Goal: Navigation & Orientation: Find specific page/section

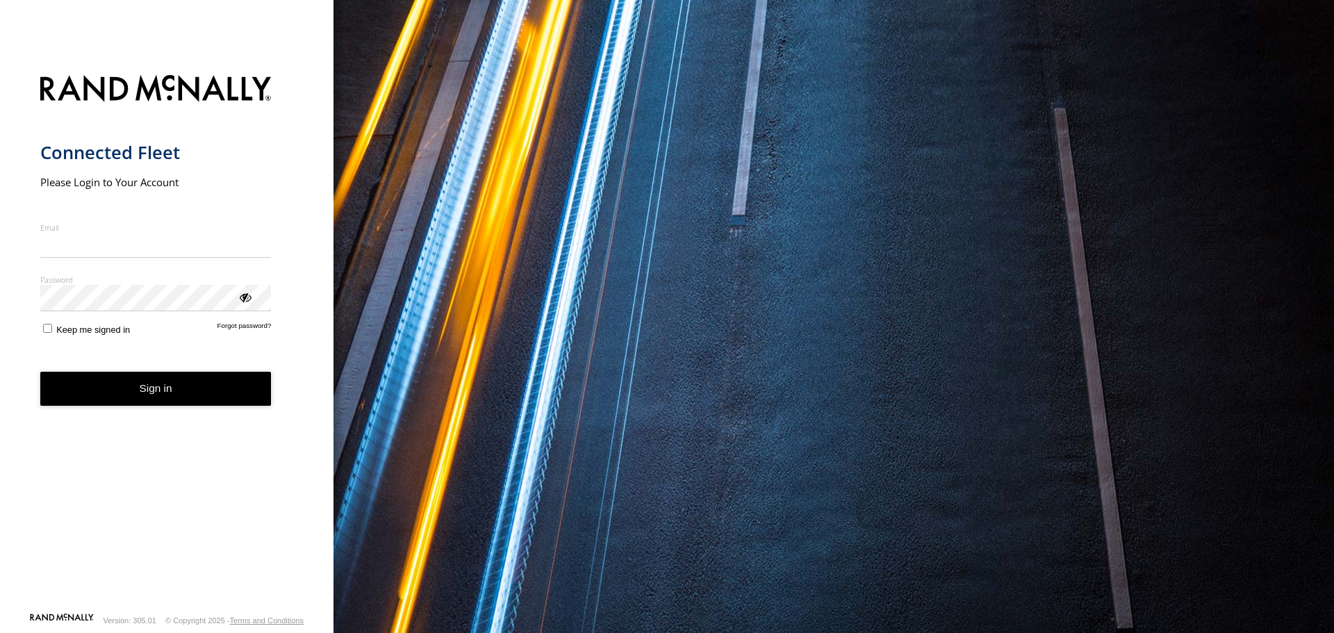
type input "**********"
click at [183, 398] on button "Sign in" at bounding box center [155, 389] width 231 height 34
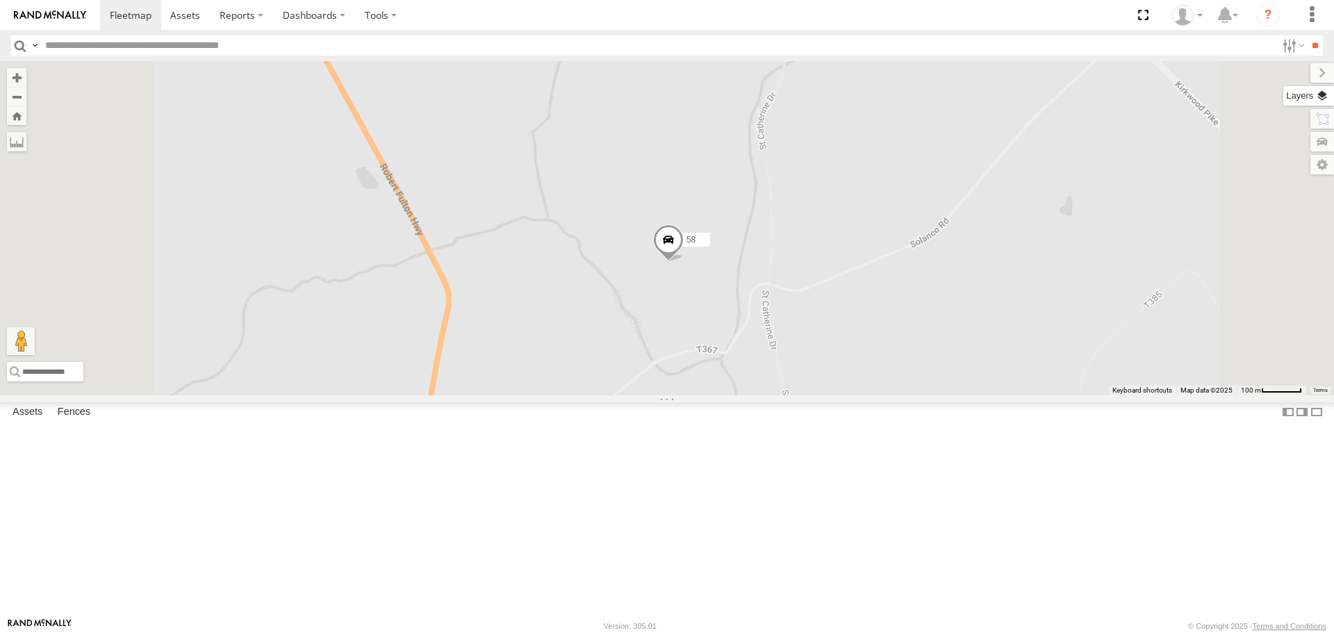
click at [1322, 96] on label at bounding box center [1308, 95] width 51 height 19
click at [0, 0] on span "Basemaps" at bounding box center [0, 0] width 0 height 0
click at [0, 0] on span "Satellite + Roadmap" at bounding box center [0, 0] width 0 height 0
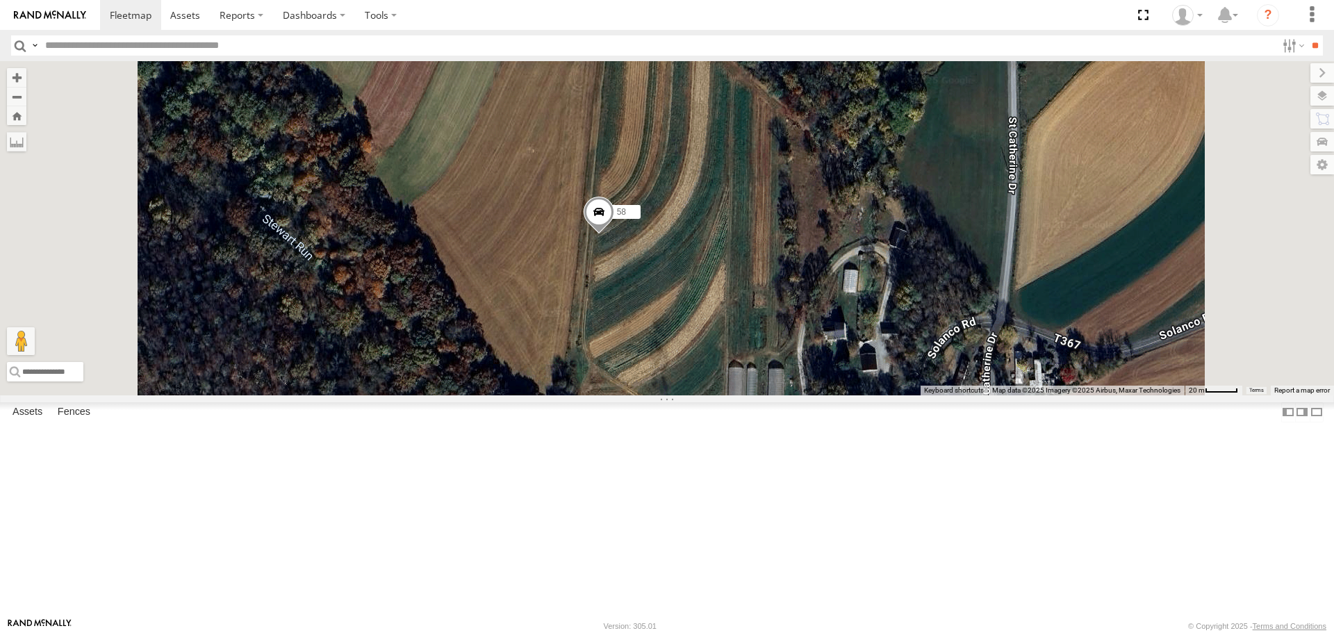
click at [614, 235] on span at bounding box center [599, 216] width 31 height 38
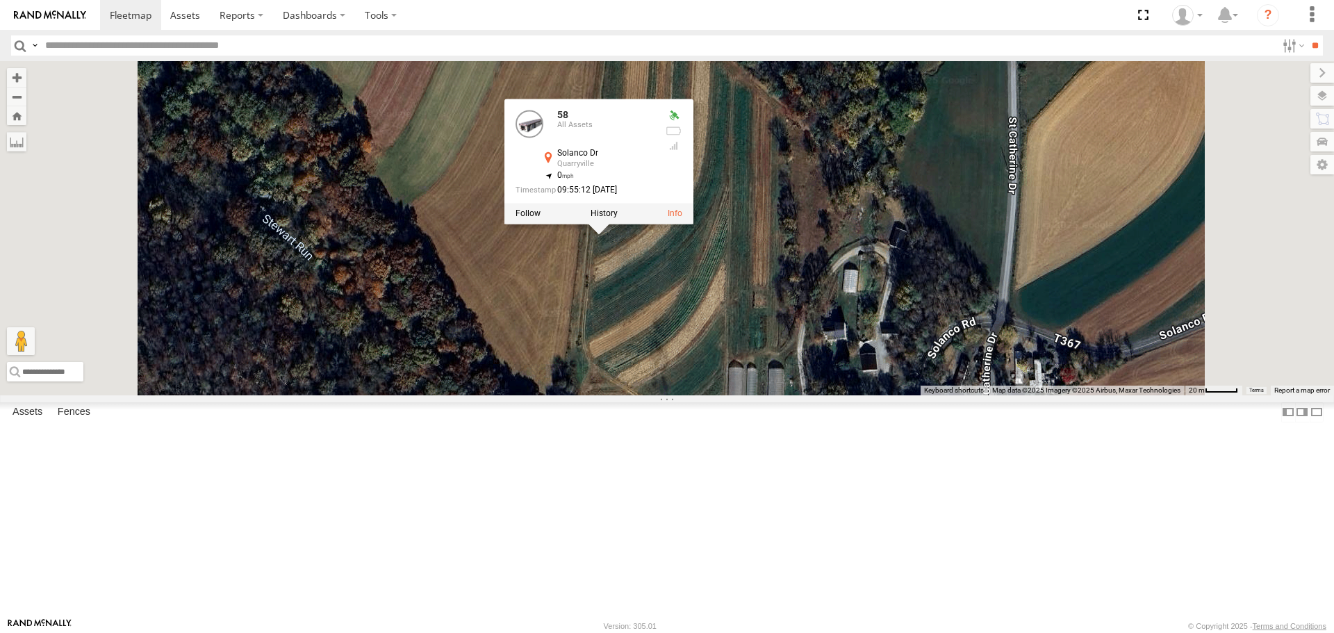
click at [618, 219] on label at bounding box center [604, 214] width 27 height 10
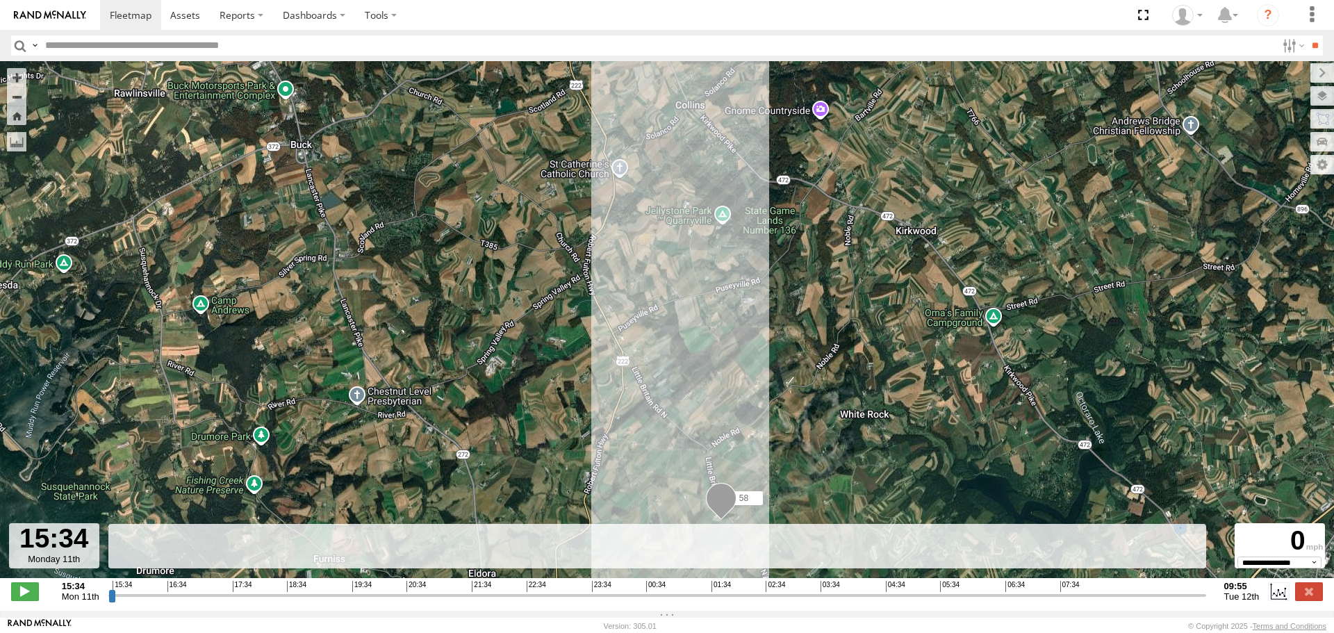
click at [1310, 77] on label at bounding box center [1322, 72] width 24 height 19
click at [1203, 601] on input "range" at bounding box center [657, 595] width 1098 height 13
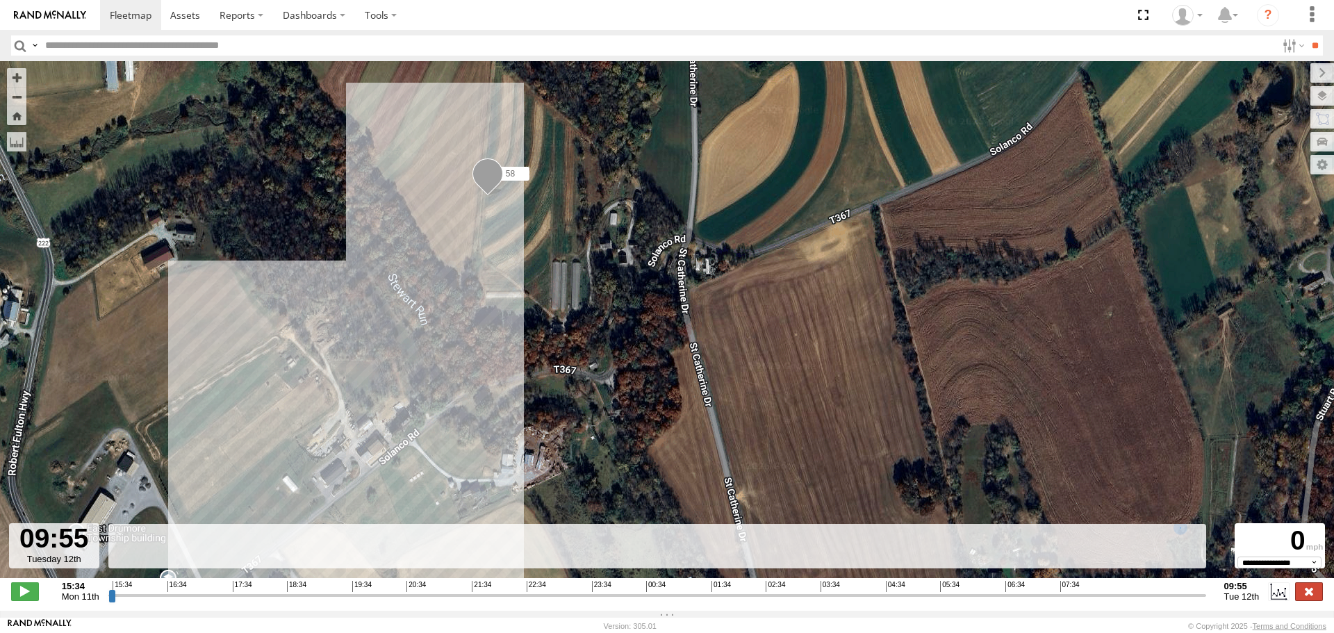
click at [1306, 600] on label at bounding box center [1309, 591] width 28 height 18
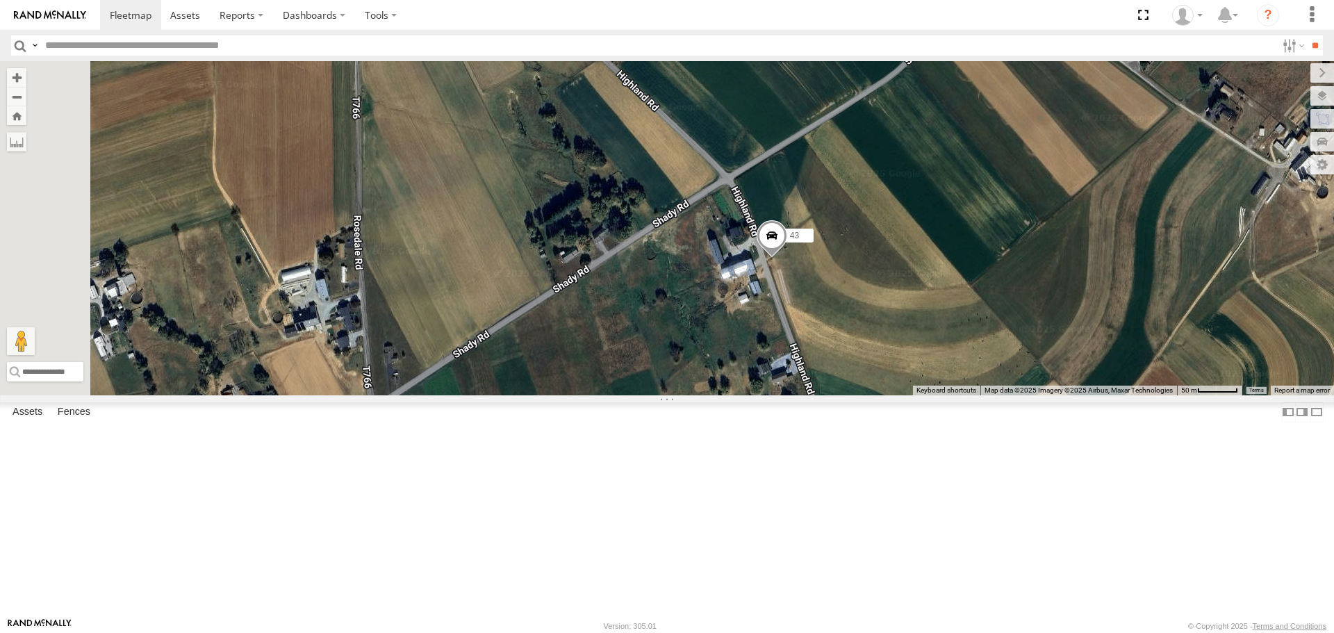
click at [787, 258] on span at bounding box center [772, 239] width 31 height 38
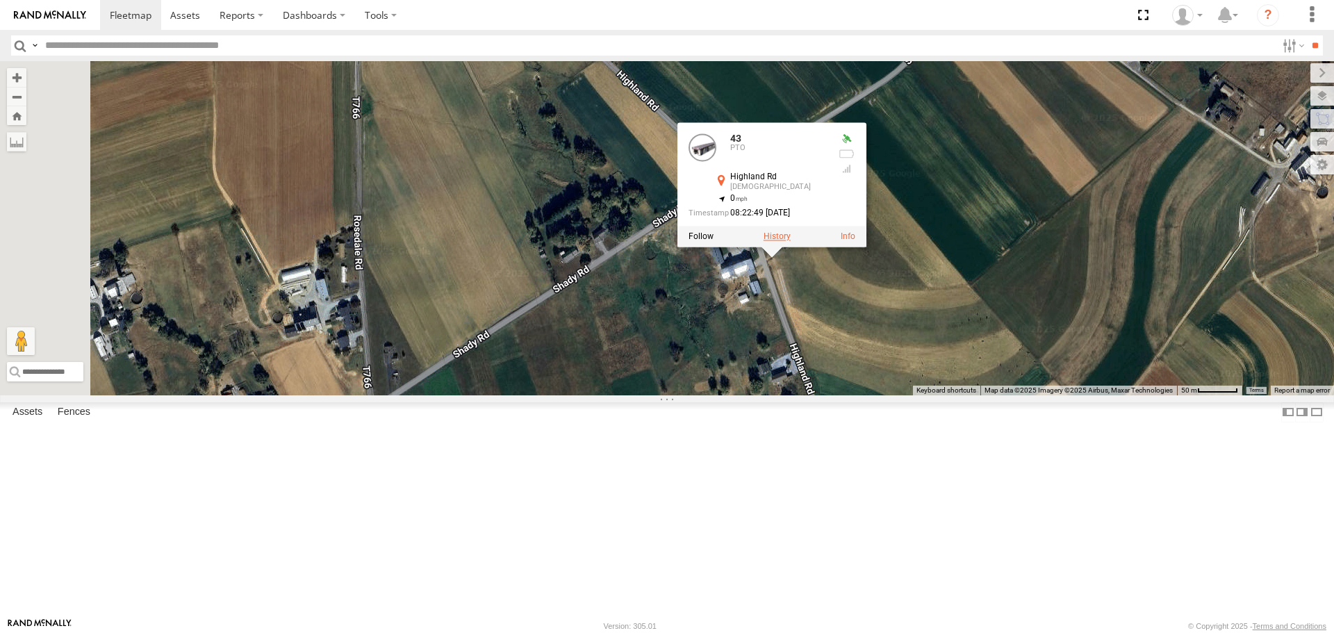
click at [791, 242] on label at bounding box center [777, 237] width 27 height 10
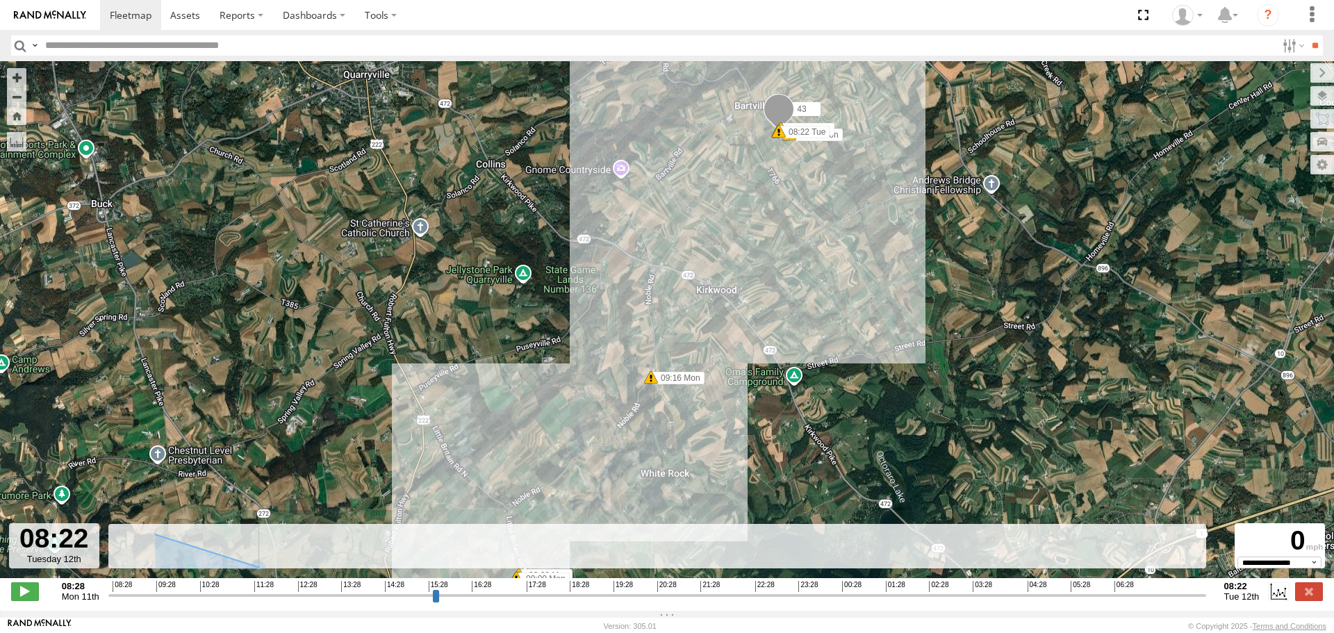
click at [1205, 601] on input "range" at bounding box center [657, 595] width 1098 height 13
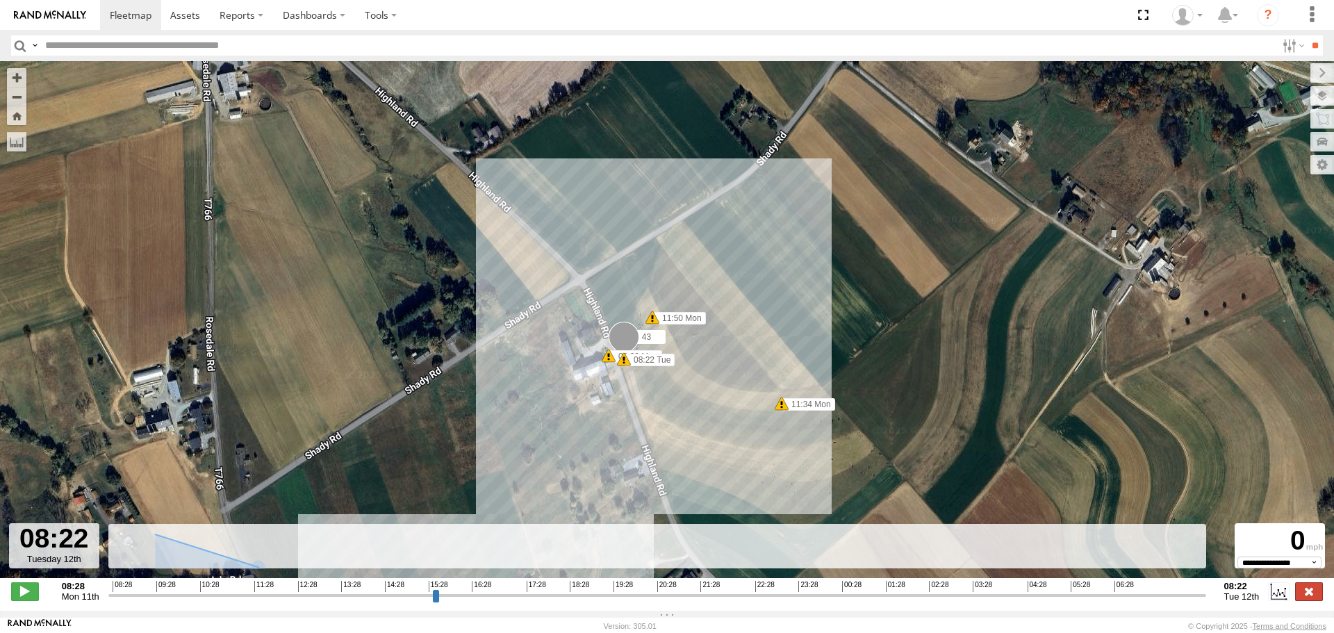
click at [1312, 600] on label at bounding box center [1309, 591] width 28 height 18
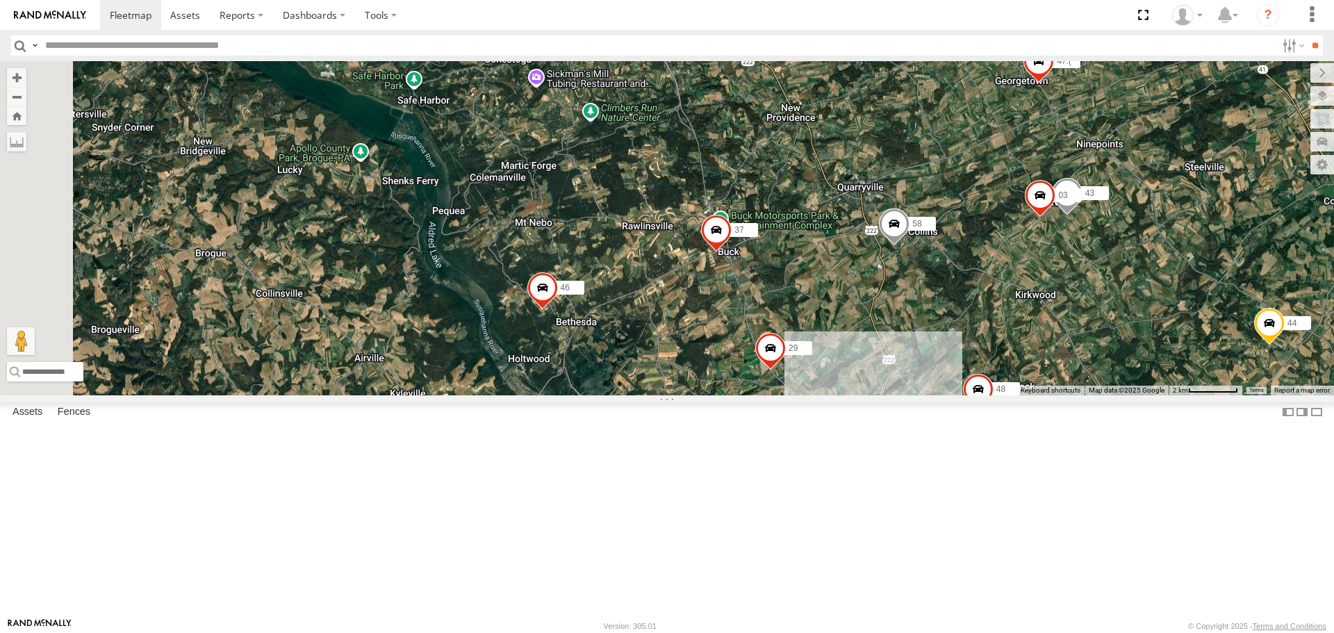
drag, startPoint x: 650, startPoint y: 461, endPoint x: 837, endPoint y: 421, distance: 190.5
click at [837, 395] on div "43 03 58 47:( 48 44 37 46 22 29 30 48" at bounding box center [667, 228] width 1334 height 334
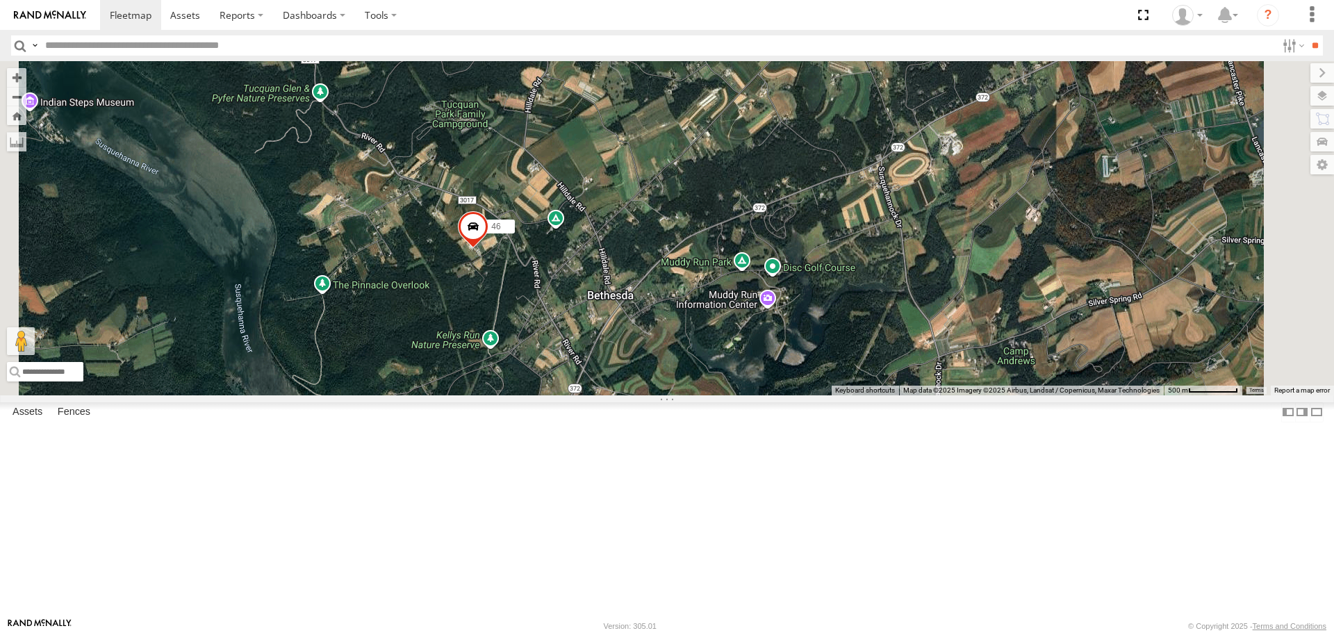
click at [488, 249] on span at bounding box center [473, 230] width 31 height 38
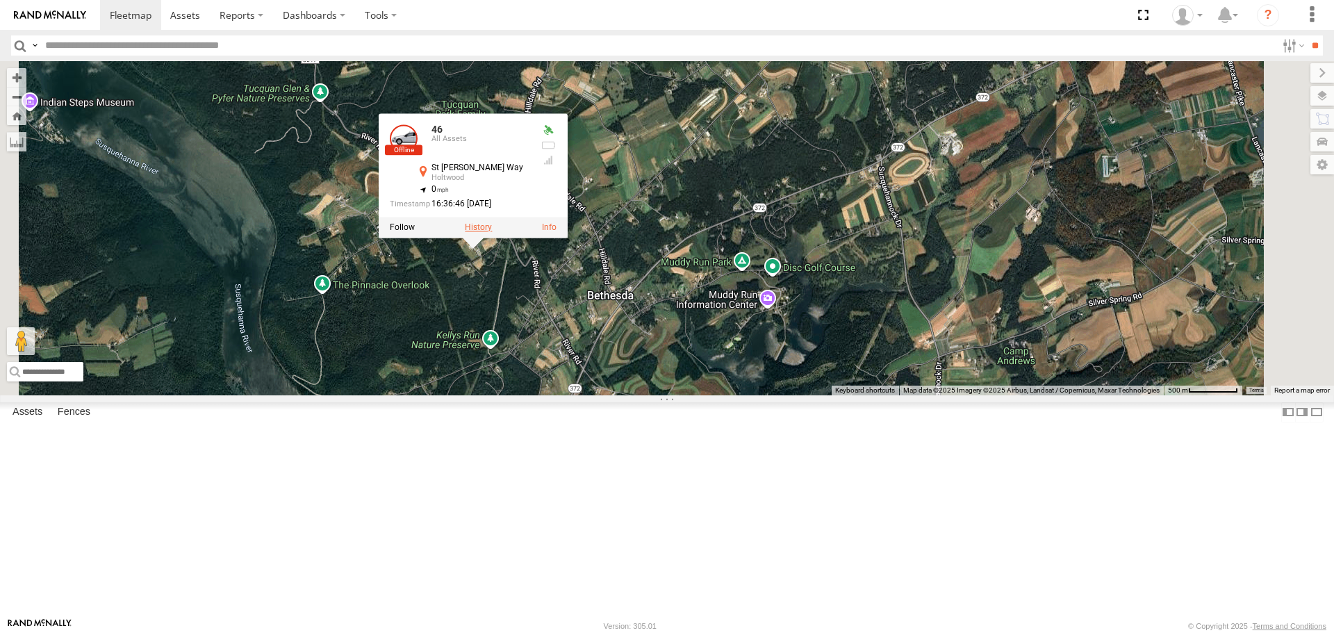
click at [492, 233] on label at bounding box center [478, 228] width 27 height 10
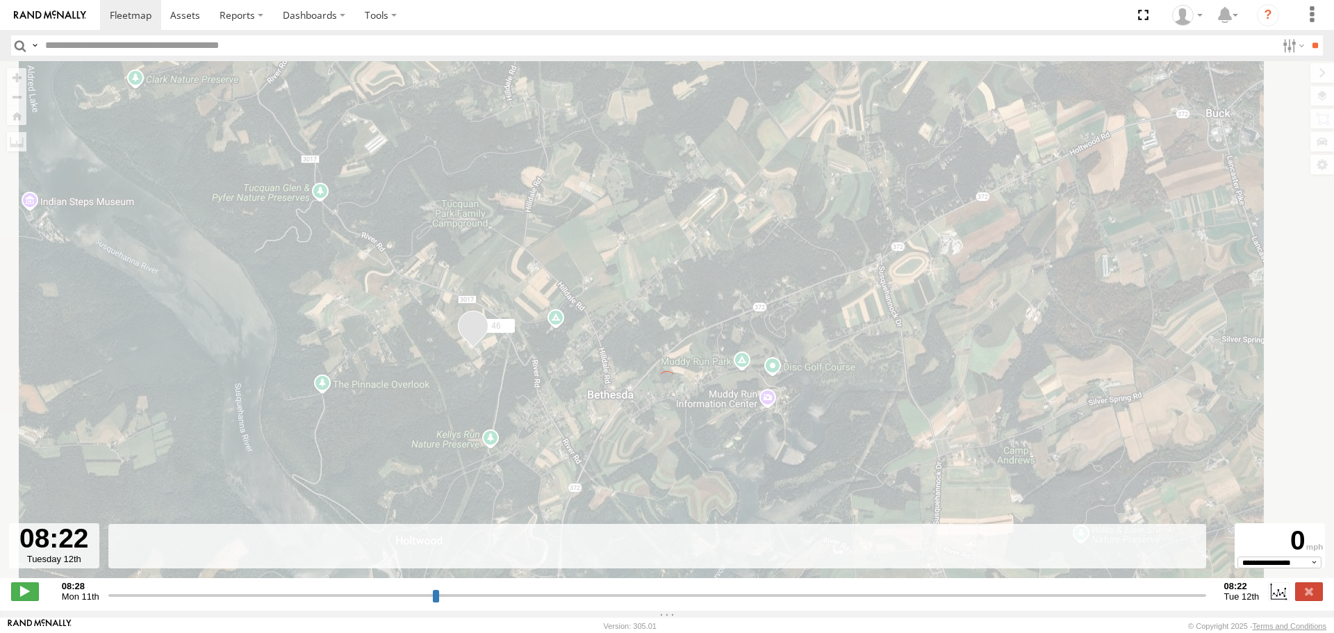
type input "**********"
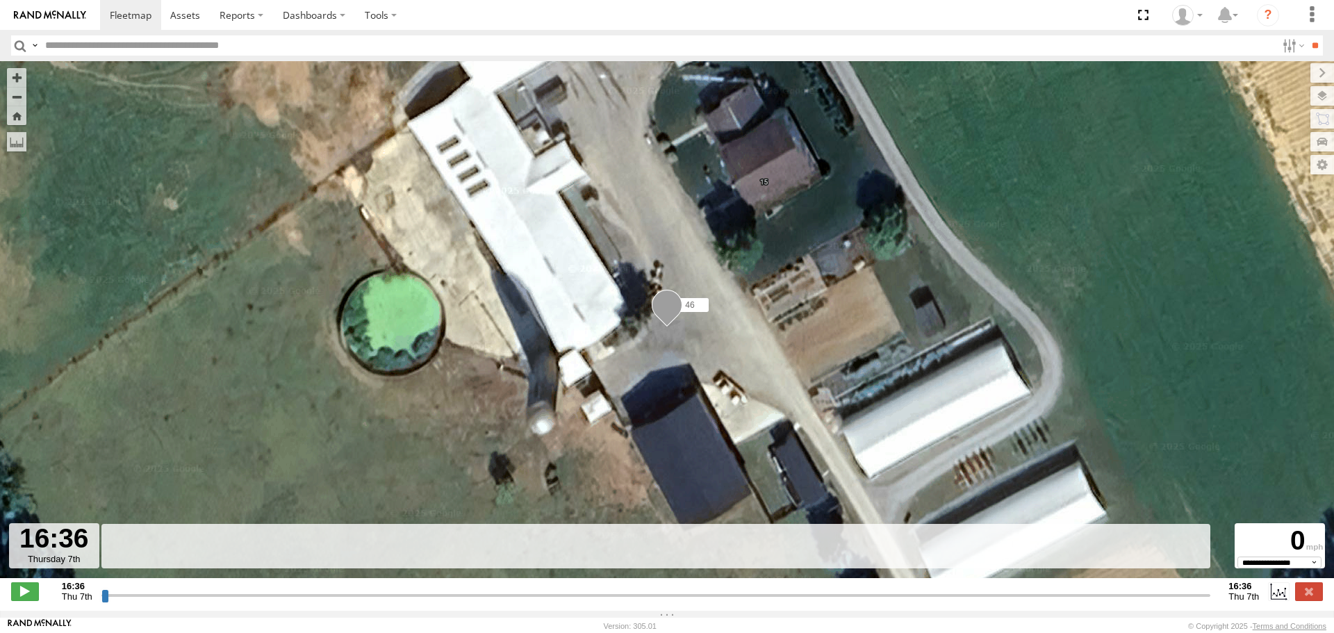
click at [1204, 602] on input "range" at bounding box center [656, 595] width 1110 height 13
click at [1304, 600] on label at bounding box center [1309, 591] width 28 height 18
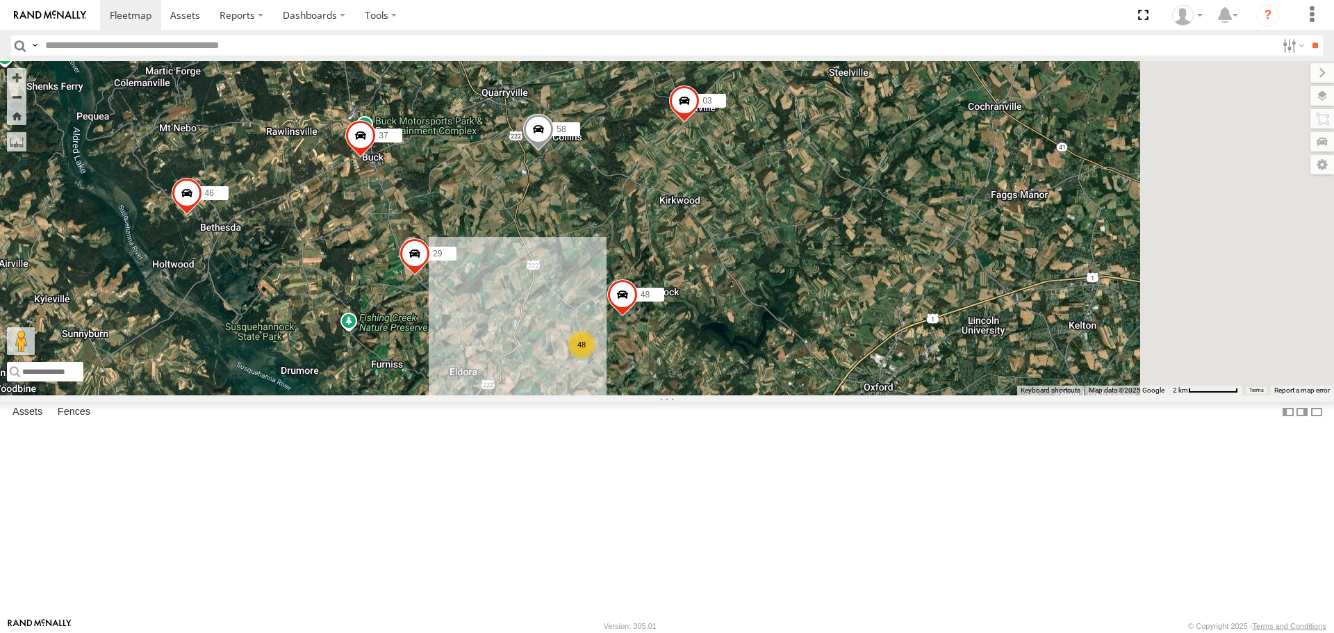
drag, startPoint x: 1145, startPoint y: 463, endPoint x: 624, endPoint y: 436, distance: 521.8
click at [624, 395] on div "46 37 43 29 58 48 47:( 03 48" at bounding box center [667, 228] width 1334 height 334
